Goal: Book appointment/travel/reservation

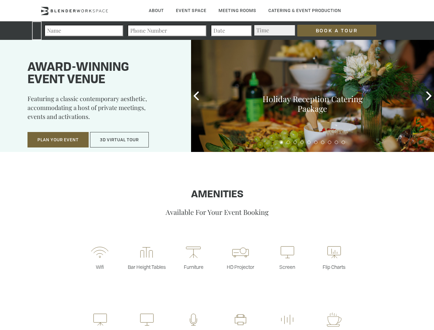
click at [331, 31] on input "Book a Tour" at bounding box center [336, 31] width 79 height 12
click at [58, 140] on button "Plan Your Event" at bounding box center [57, 140] width 61 height 16
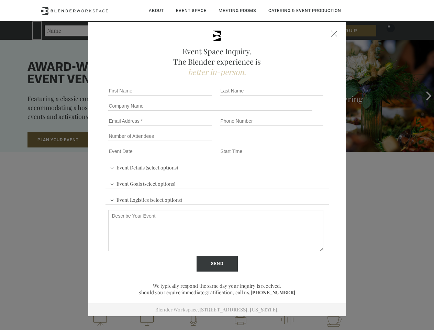
click at [120, 140] on button "3D Virtual Tour" at bounding box center [119, 140] width 59 height 16
click at [196, 96] on div "First name *" at bounding box center [162, 90] width 112 height 15
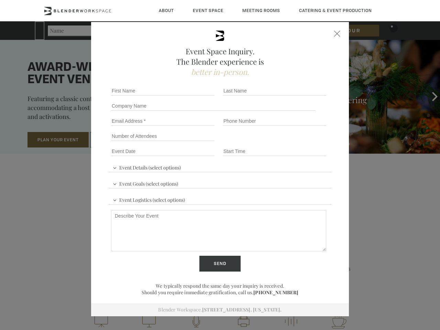
click at [429, 96] on div "Event Space Inquiry. The Blender experience is better in-person. Event Details …" at bounding box center [220, 165] width 440 height 330
click at [281, 142] on fieldset "Number of Attendees Budget Range" at bounding box center [219, 136] width 223 height 15
click at [288, 142] on fieldset "Number of Attendees Budget Range" at bounding box center [219, 136] width 223 height 15
click at [295, 142] on fieldset "Number of Attendees Budget Range" at bounding box center [219, 136] width 223 height 15
click at [302, 142] on fieldset "Number of Attendees Budget Range" at bounding box center [219, 136] width 223 height 15
